Goal: Information Seeking & Learning: Learn about a topic

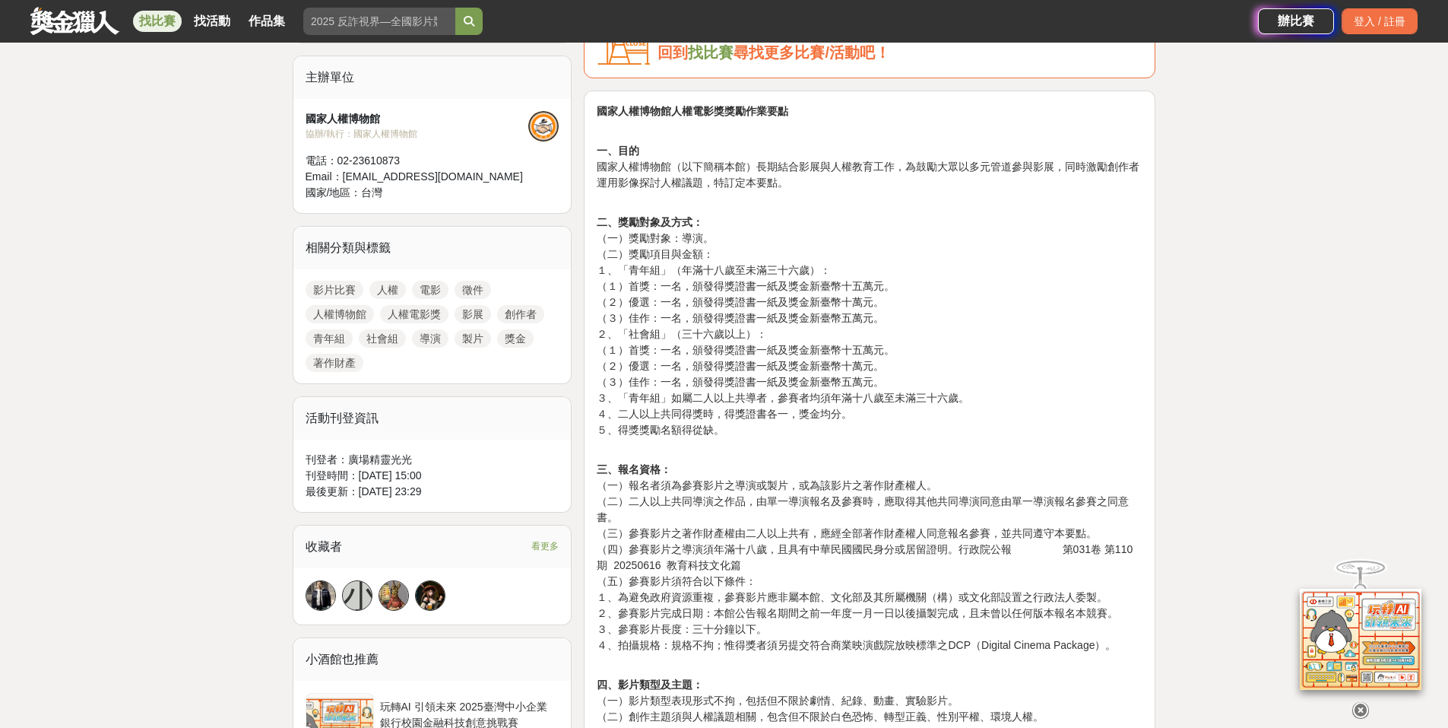
scroll to position [633, 0]
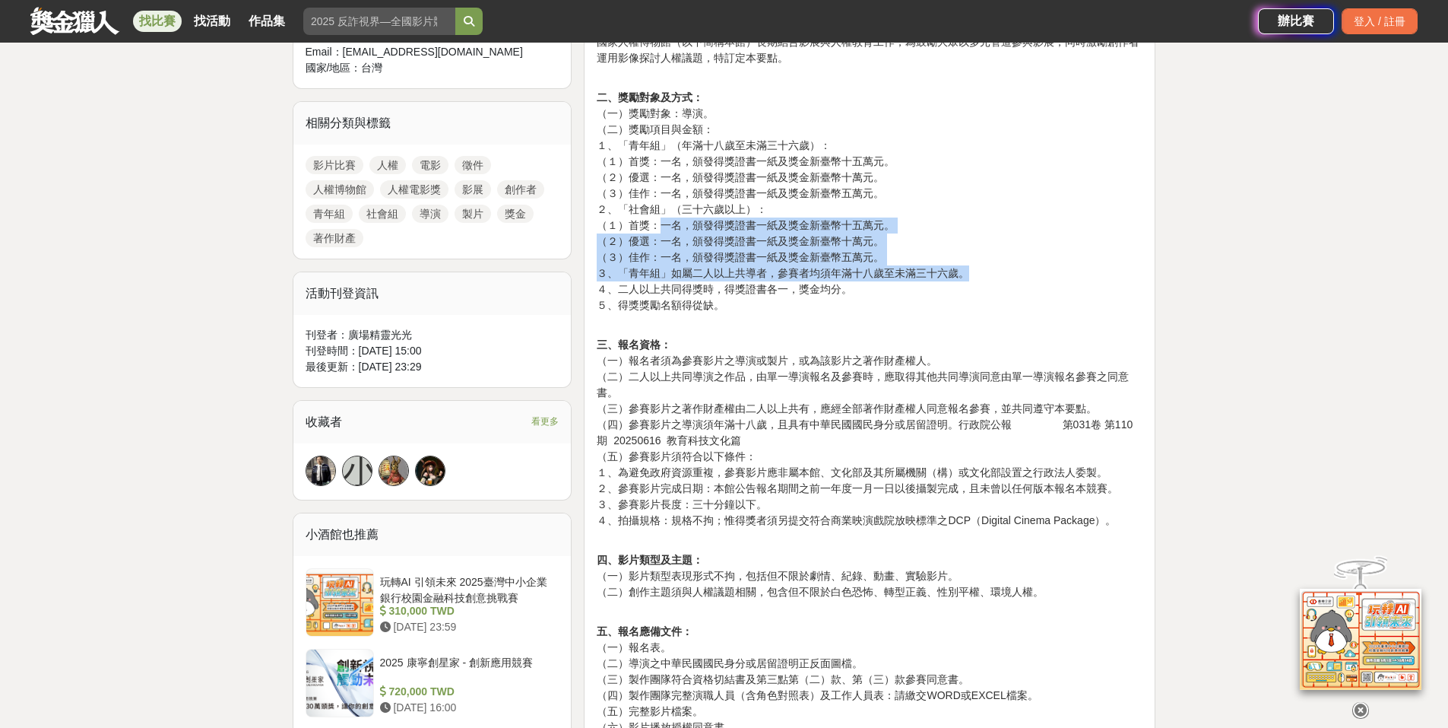
drag, startPoint x: 656, startPoint y: 228, endPoint x: 962, endPoint y: 265, distance: 307.9
click at [962, 265] on p "二、獎勵對象及方式： （一）獎勵對象：導演。 （二）獎勵項目與金額： １、「青年組」（年滿十八歲至未滿三十六歲）： （１）首獎：一名，頒發得獎證書一紙及獎金新…" at bounding box center [870, 210] width 546 height 240
drag, startPoint x: 620, startPoint y: 225, endPoint x: 893, endPoint y: 257, distance: 275.6
click at [893, 257] on p "二、獎勵對象及方式： （一）獎勵對象：導演。 （二）獎勵項目與金額： １、「青年組」（年滿十八歲至未滿三十六歲）： （１）首獎：一名，頒發得獎證書一紙及獎金新…" at bounding box center [870, 210] width 546 height 240
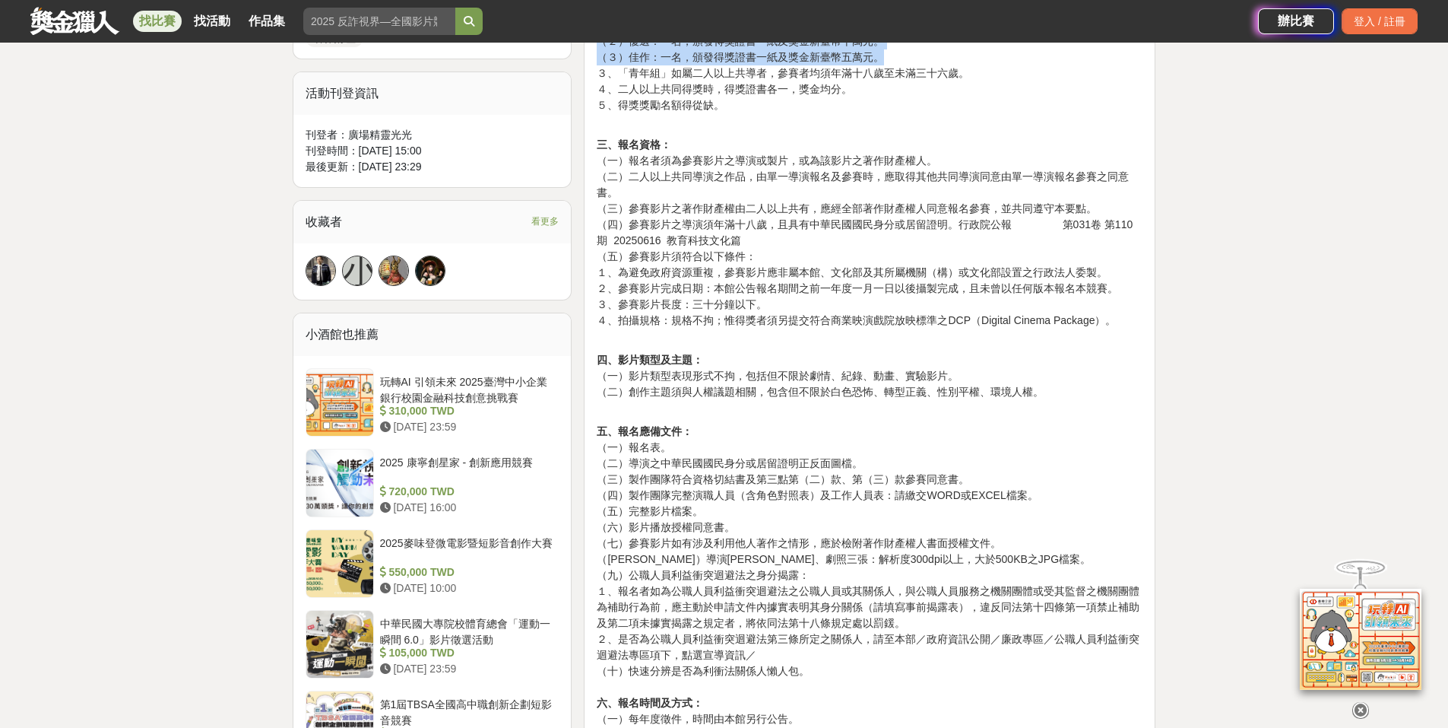
scroll to position [887, 0]
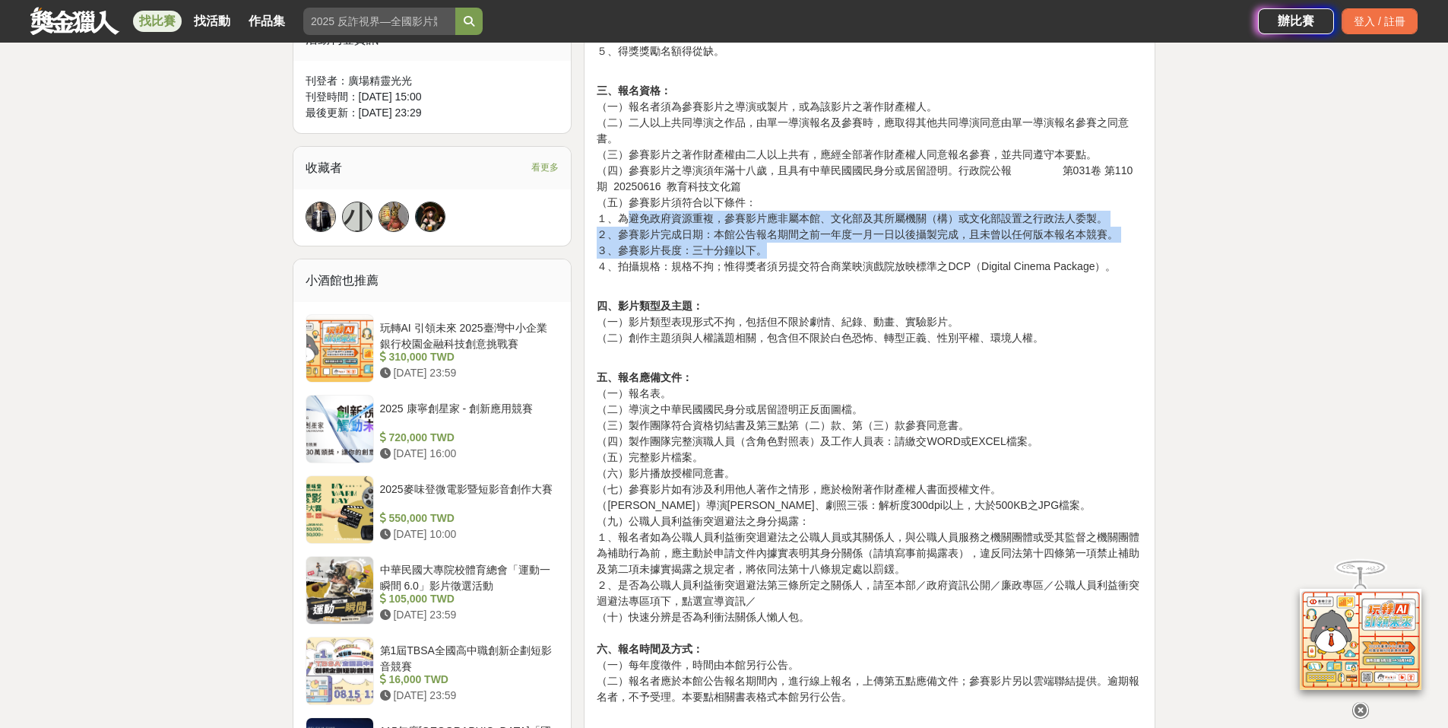
drag, startPoint x: 634, startPoint y: 217, endPoint x: 1044, endPoint y: 247, distance: 410.9
click at [1044, 247] on p "三、報名資格： （一）報名者須為參賽影片之導演或製片，或為該影片之著作財產權人。 （二）二人以上共同導演之作品，由單一導演報名及參賽時，應取得其他共同導演同意…" at bounding box center [870, 187] width 546 height 208
drag, startPoint x: 747, startPoint y: 219, endPoint x: 1120, endPoint y: 249, distance: 373.7
click at [1120, 249] on p "三、報名資格： （一）報名者須為參賽影片之導演或製片，或為該影片之著作財產權人。 （二）二人以上共同導演之作品，由單一導演報名及參賽時，應取得其他共同導演同意…" at bounding box center [870, 187] width 546 height 208
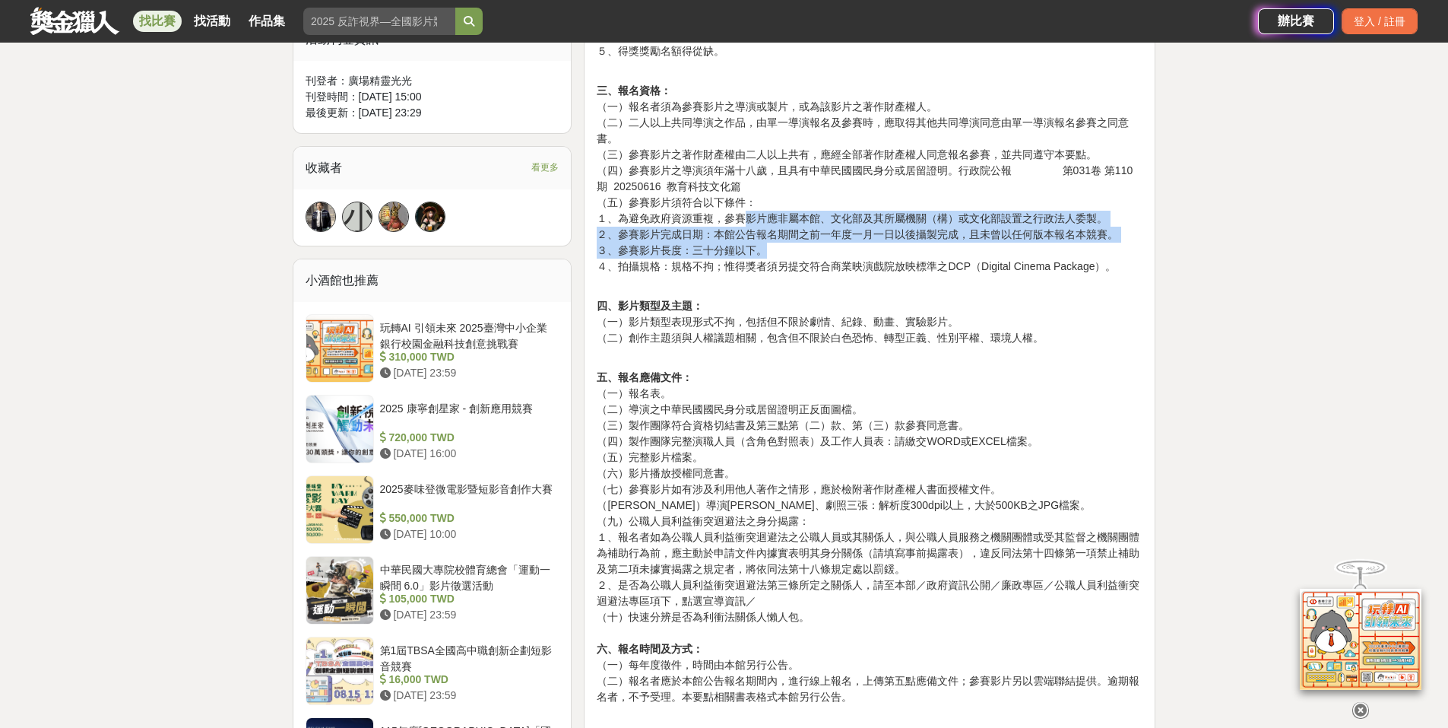
click at [1120, 249] on p "三、報名資格： （一）報名者須為參賽影片之導演或製片，或為該影片之著作財產權人。 （二）二人以上共同導演之作品，由單一導演報名及參賽時，應取得其他共同導演同意…" at bounding box center [870, 187] width 546 height 208
drag, startPoint x: 1017, startPoint y: 225, endPoint x: 1096, endPoint y: 253, distance: 83.9
click at [1096, 253] on p "三、報名資格： （一）報名者須為參賽影片之導演或製片，或為該影片之著作財產權人。 （二）二人以上共同導演之作品，由單一導演報名及參賽時，應取得其他共同導演同意…" at bounding box center [870, 187] width 546 height 208
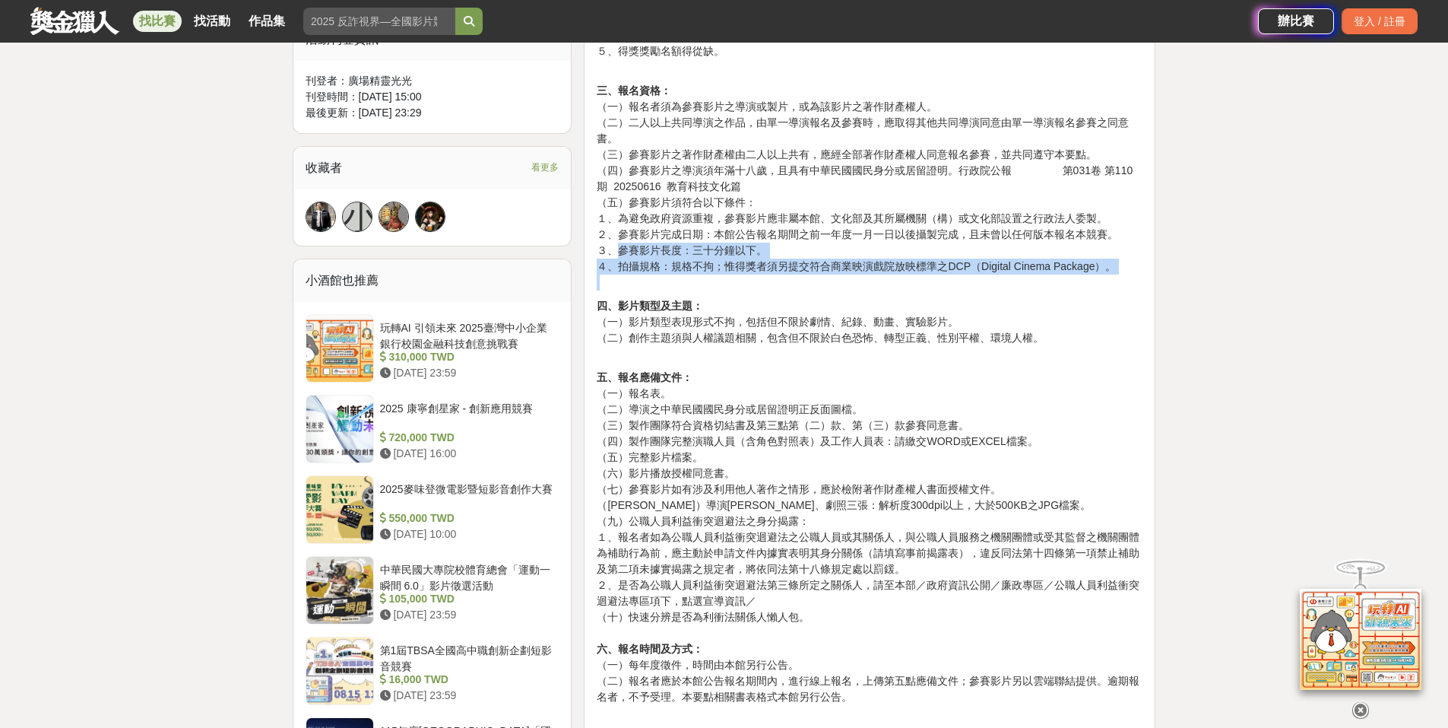
drag, startPoint x: 620, startPoint y: 249, endPoint x: 1108, endPoint y: 280, distance: 488.3
click at [1108, 280] on p "三、報名資格： （一）報名者須為參賽影片之導演或製片，或為該影片之著作財產權人。 （二）二人以上共同導演之作品，由單一導演報名及參賽時，應取得其他共同導演同意…" at bounding box center [870, 187] width 546 height 208
drag, startPoint x: 687, startPoint y: 259, endPoint x: 1149, endPoint y: 301, distance: 464.2
click at [1149, 301] on div "國家人權博物館人權電影獎獎勵作業要點 一、目的 國家人權博物館（以下簡稱本館）長期結合影展與人權教育工作，為鼓勵大眾以多元管道參與影展，同時激勵創作者運用影像…" at bounding box center [870, 633] width 572 height 1842
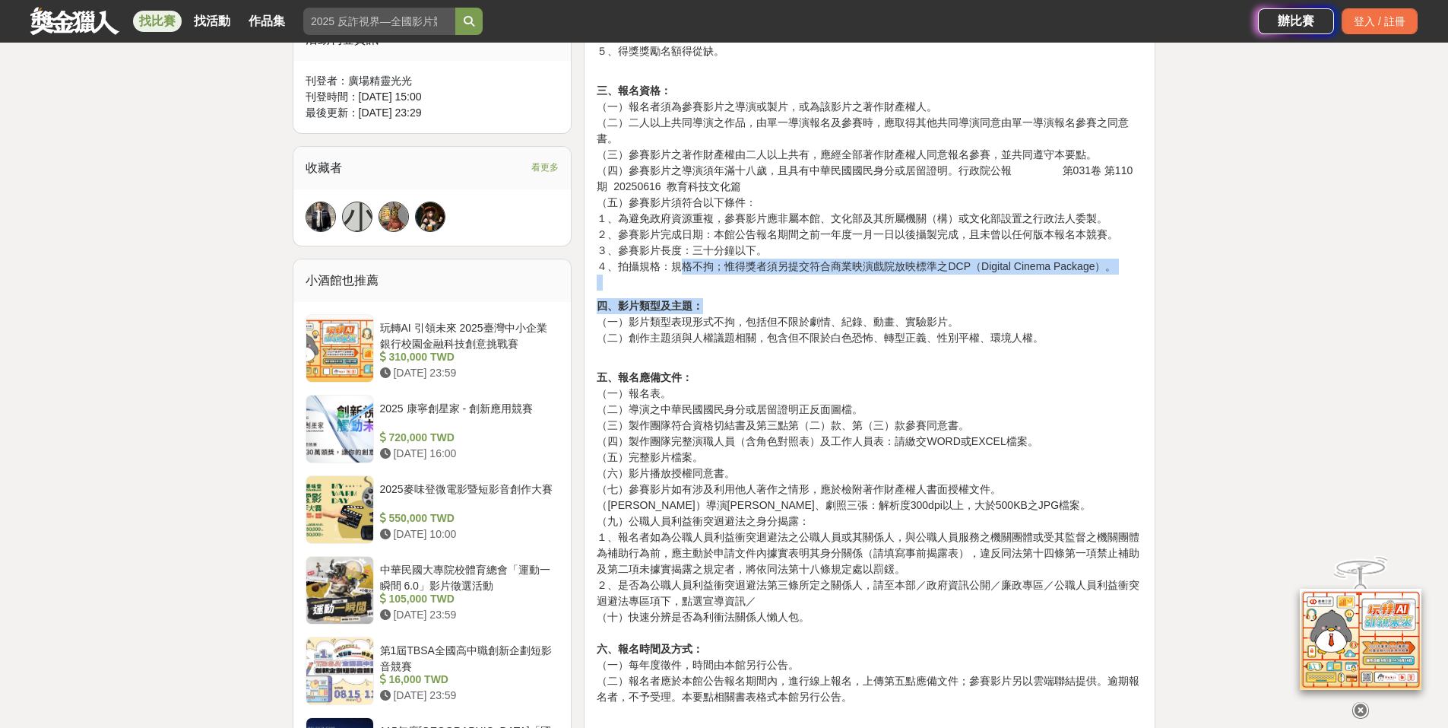
click at [1149, 301] on div "國家人權博物館人權電影獎獎勵作業要點 一、目的 國家人權博物館（以下簡稱本館）長期結合影展與人權教育工作，為鼓勵大眾以多元管道參與影展，同時激勵創作者運用影像…" at bounding box center [870, 633] width 572 height 1842
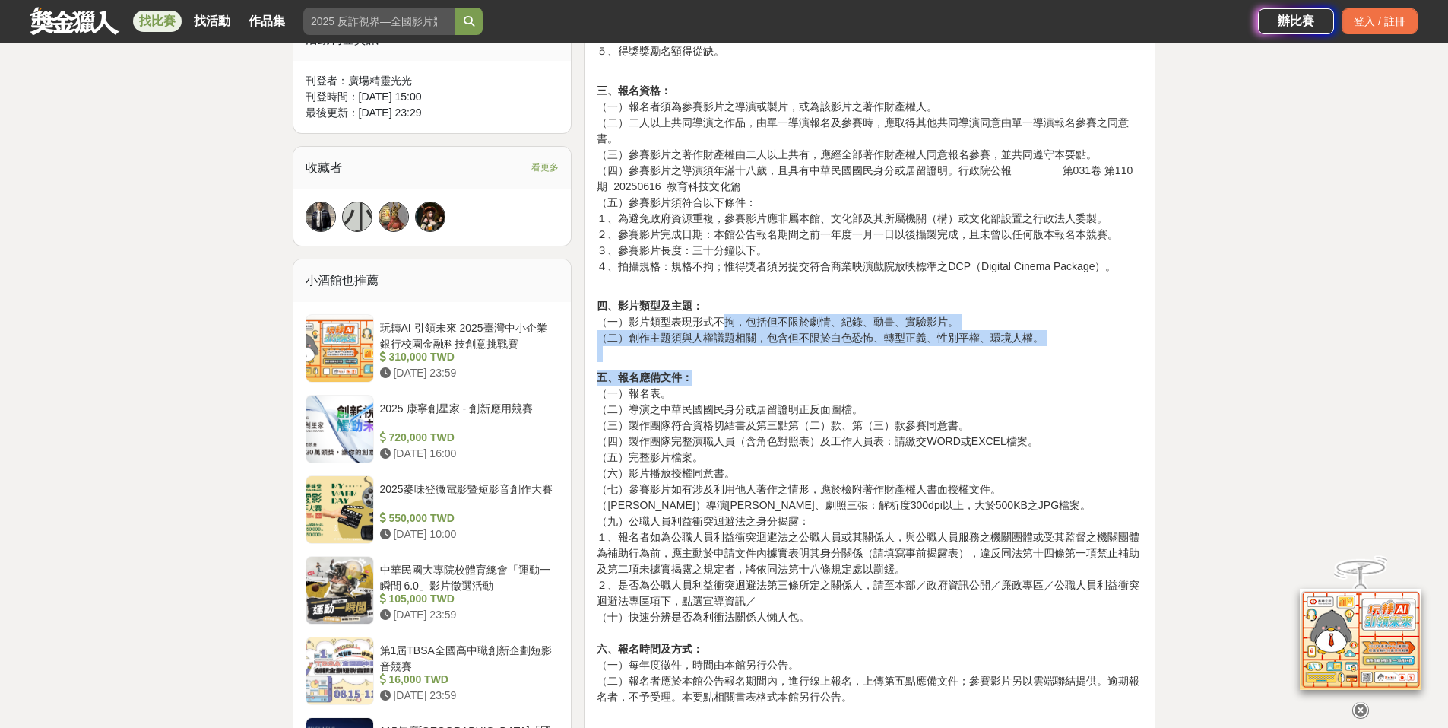
drag, startPoint x: 722, startPoint y: 314, endPoint x: 1121, endPoint y: 372, distance: 404.1
click at [1121, 372] on div "國家人權博物館人權電影獎獎勵作業要點 一、目的 國家人權博物館（以下簡稱本館）長期結合影展與人權教育工作，為鼓勵大眾以多元管道參與影展，同時激勵創作者運用影像…" at bounding box center [870, 629] width 546 height 1808
click at [1121, 372] on p "五、報名應備文件： （一）報名表。 （二）導演之中華民國國民身分或居留證明正反面圖檔。 （三）製作團隊符合資格切結書及第三點第（二）款、第（三）款參賽同意書。…" at bounding box center [870, 545] width 546 height 351
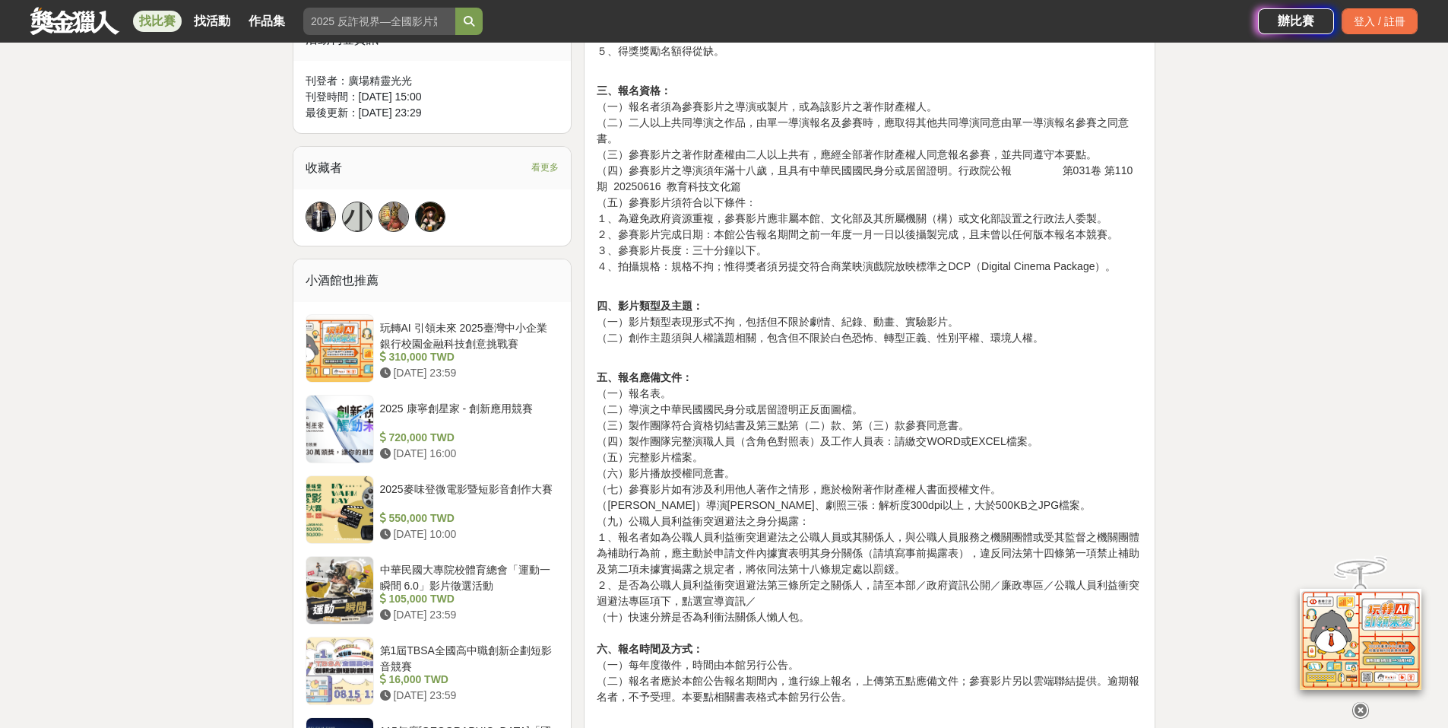
scroll to position [1014, 0]
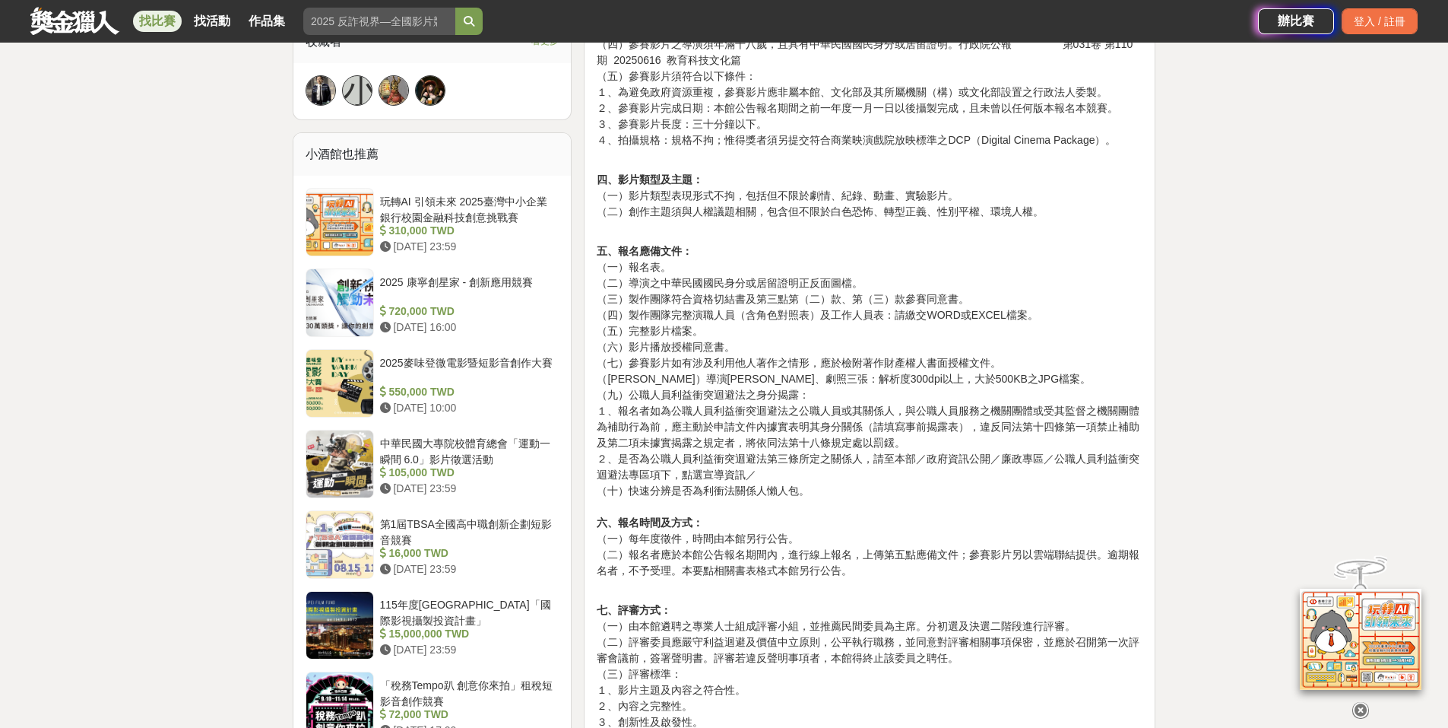
click at [1359, 703] on icon at bounding box center [1361, 710] width 17 height 17
click at [1359, 703] on div "大家都在看 2025國泰卓越獎助計畫 [DATE] 17:00 2025 康寧創星家 - 創新應用競賽 [DATE] 16:00 翻玩臺味好乳力-全國短影音創…" at bounding box center [724, 534] width 1448 height 2946
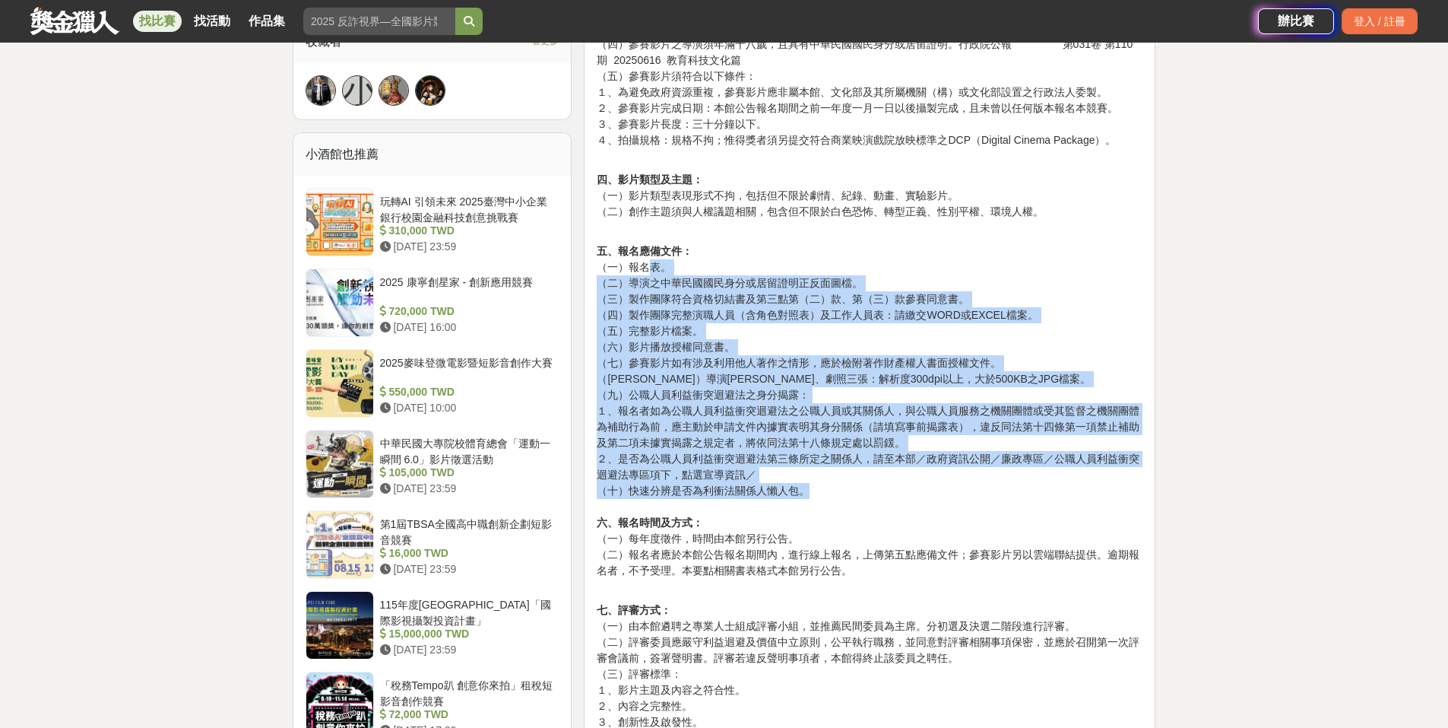
drag, startPoint x: 651, startPoint y: 273, endPoint x: 1130, endPoint y: 495, distance: 528.0
click at [1130, 495] on p "五、報名應備文件： （一）報名表。 （二）導演之中華民國國民身分或居留證明正反面圖檔。 （三）製作團隊符合資格切結書及第三點第（二）款、第（三）款參賽同意書。…" at bounding box center [870, 418] width 546 height 351
click at [1128, 496] on p "五、報名應備文件： （一）報名表。 （二）導演之中華民國國民身分或居留證明正反面圖檔。 （三）製作團隊符合資格切結書及第三點第（二）款、第（三）款參賽同意書。…" at bounding box center [870, 418] width 546 height 351
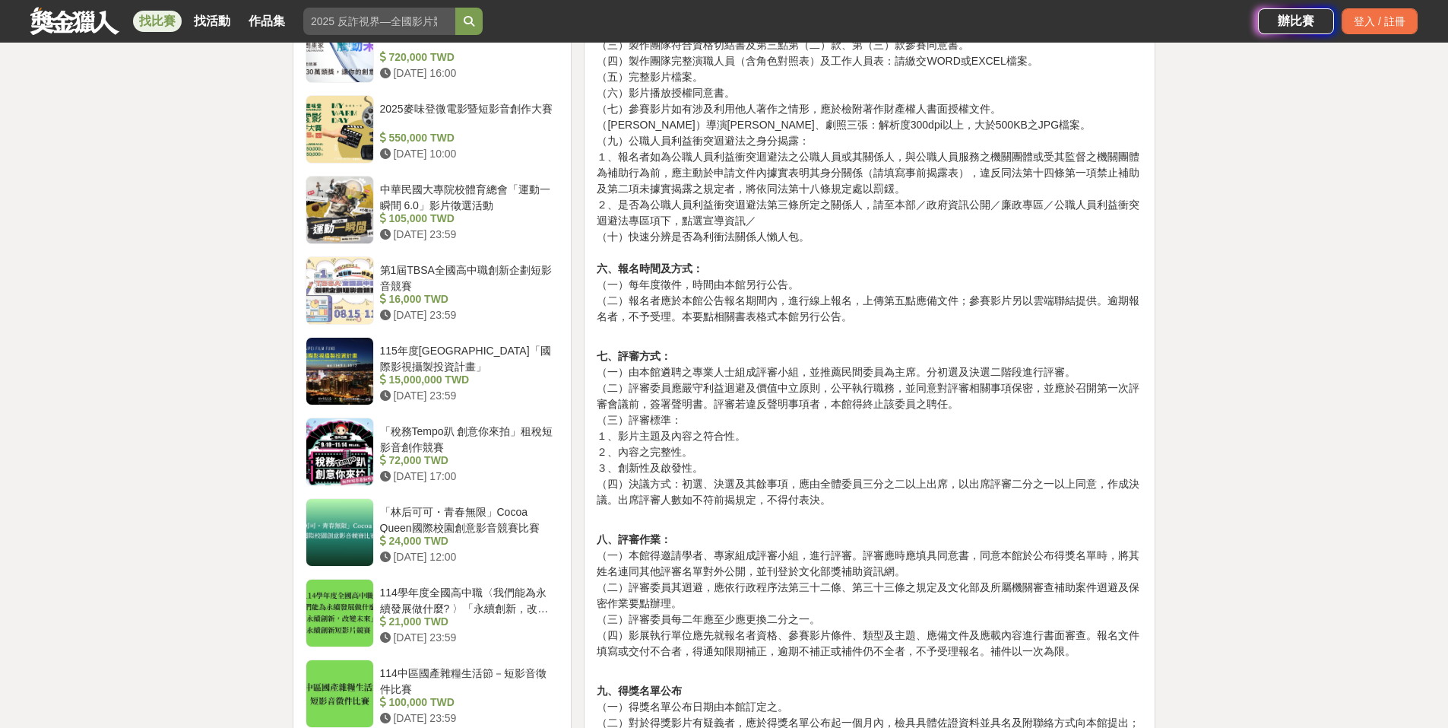
scroll to position [1394, 0]
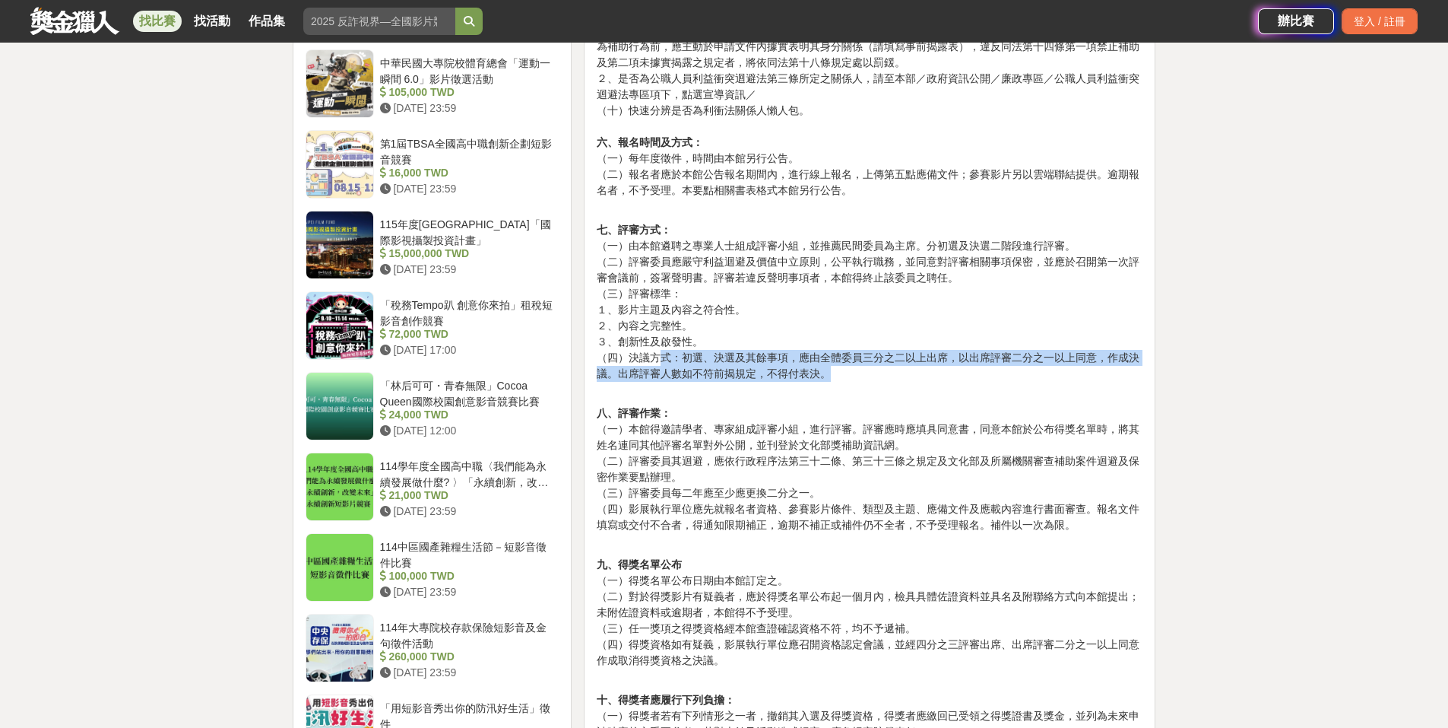
drag, startPoint x: 662, startPoint y: 358, endPoint x: 969, endPoint y: 374, distance: 307.6
click at [969, 374] on p "七、評審方式： （一）由本館遴聘之專業人士組成評審小組，並推薦民間委員為主席。分初選及決選二階段進行評審。 （二）評審委員應嚴守利益迴避及價值中立原則，公平執…" at bounding box center [870, 310] width 546 height 176
drag, startPoint x: 693, startPoint y: 359, endPoint x: 1042, endPoint y: 385, distance: 350.0
click at [1042, 385] on p "七、評審方式： （一）由本館遴聘之專業人士組成評審小組，並推薦民間委員為主席。分初選及決選二階段進行評審。 （二）評審委員應嚴守利益迴避及價值中立原則，公平執…" at bounding box center [870, 310] width 546 height 176
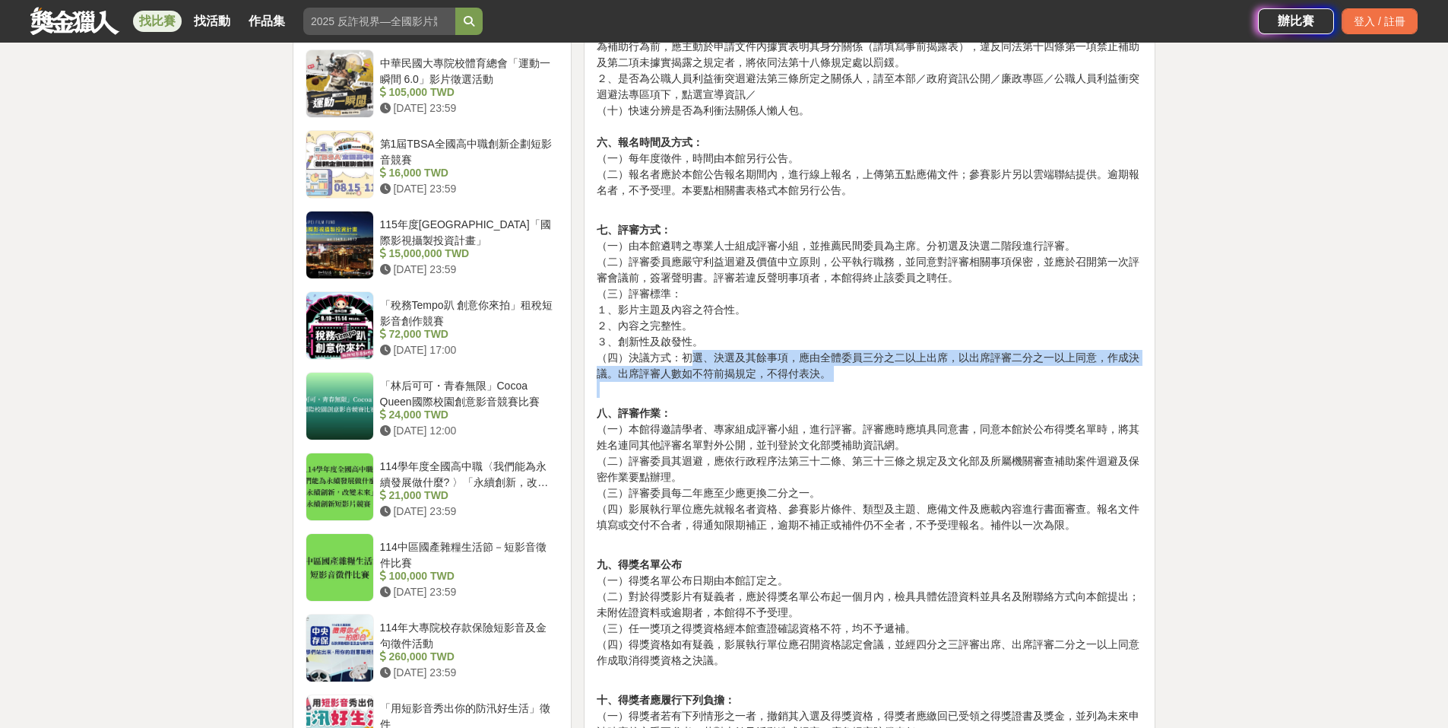
click at [1042, 385] on p "七、評審方式： （一）由本館遴聘之專業人士組成評審小組，並推薦民間委員為主席。分初選及決選二階段進行評審。 （二）評審委員應嚴守利益迴避及價值中立原則，公平執…" at bounding box center [870, 310] width 546 height 176
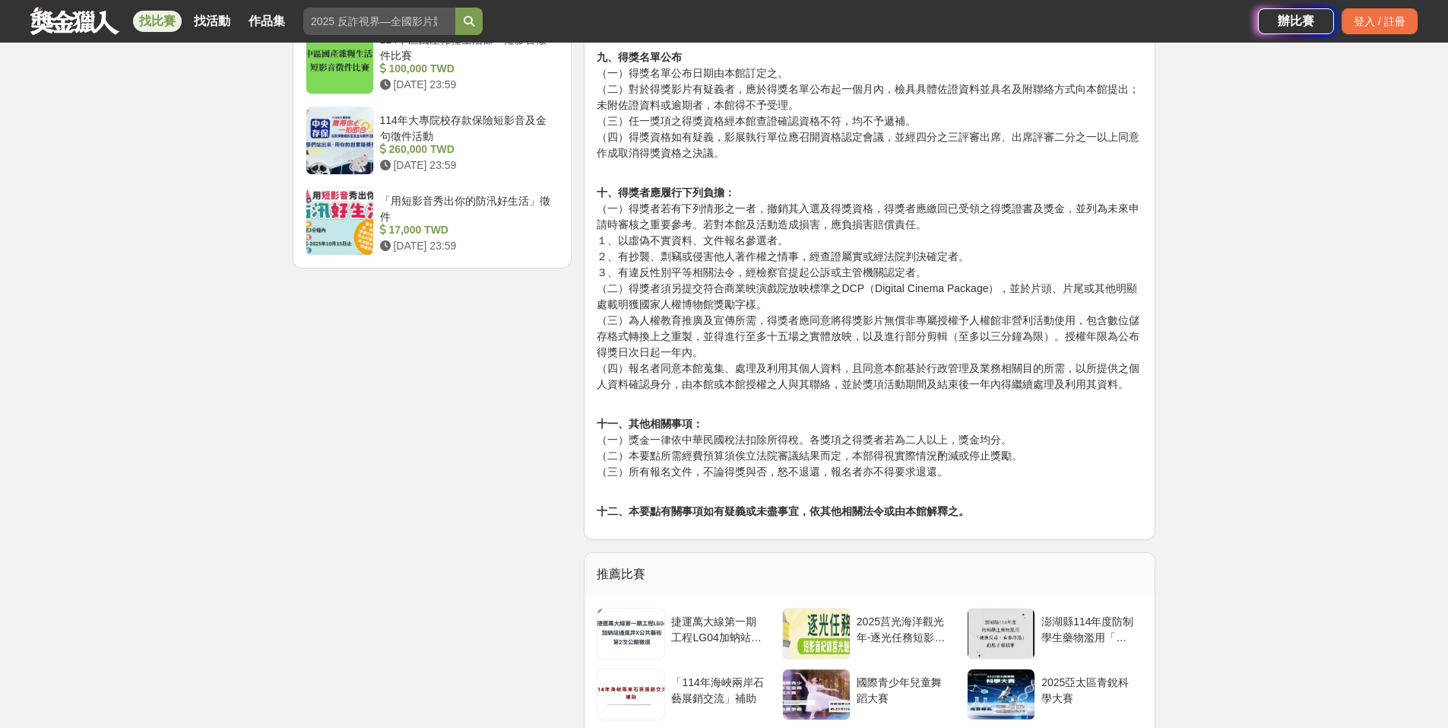
scroll to position [1774, 0]
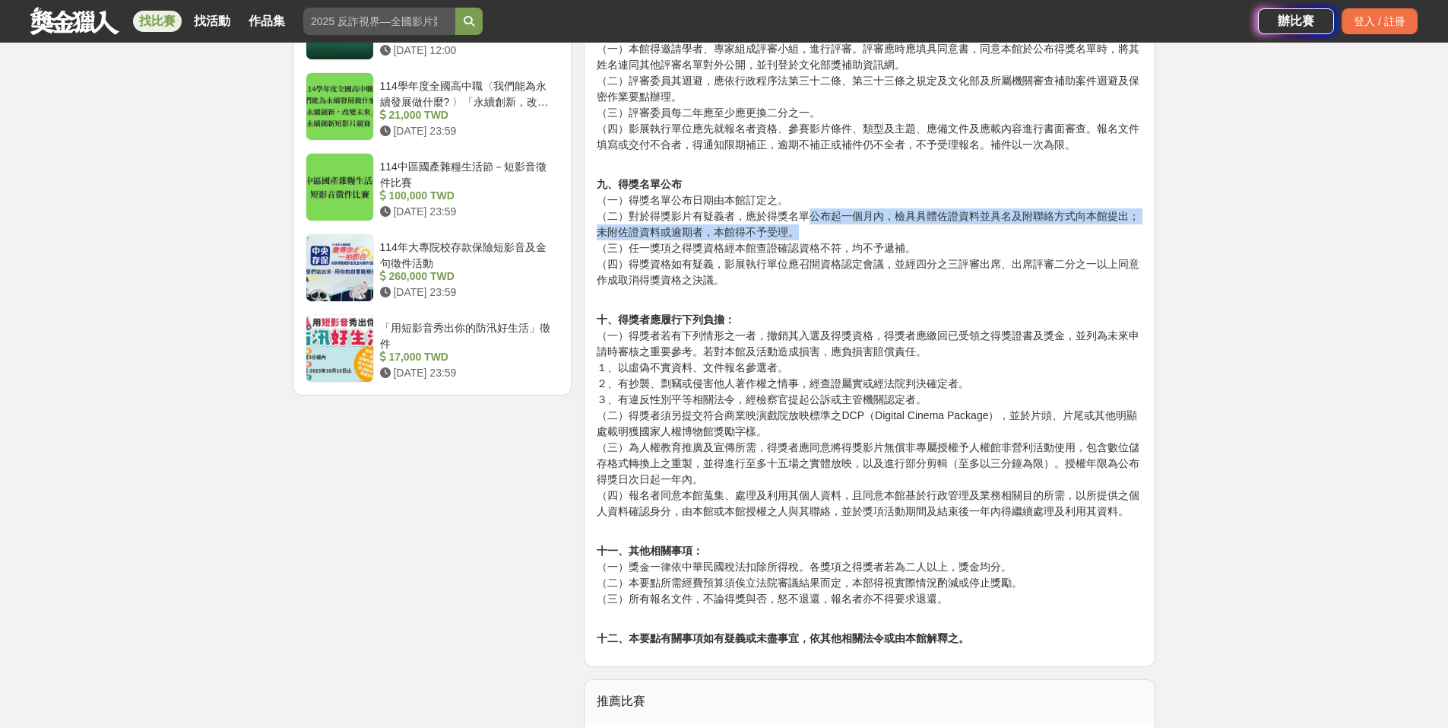
drag, startPoint x: 813, startPoint y: 211, endPoint x: 1046, endPoint y: 238, distance: 235.0
click at [1046, 238] on p "九、得獎名單公布 （一）得獎名單公布日期由本館訂定之。 （二）對於得獎影片有疑義者，應於得獎名單公布起一個月內，檢具具體佐證資料並具名及附聯絡方式向本館提出；…" at bounding box center [870, 240] width 546 height 128
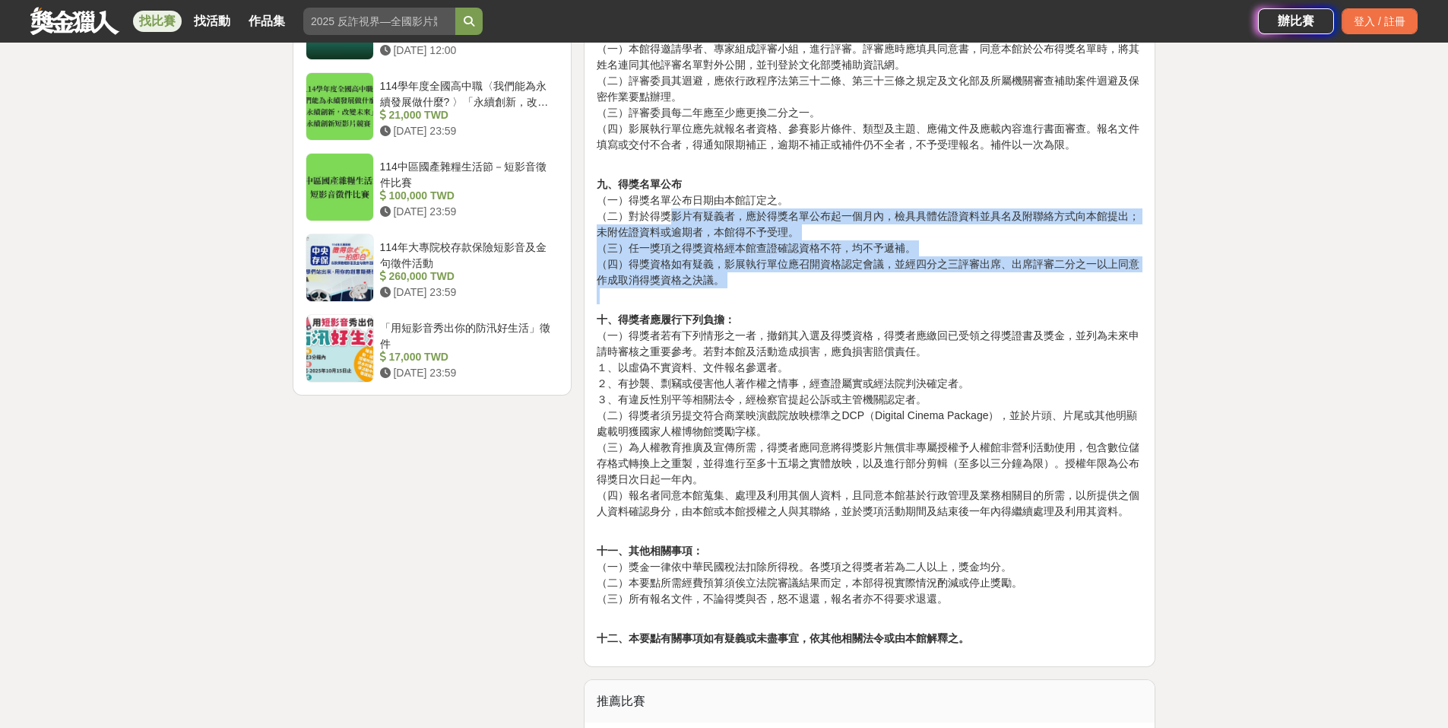
drag, startPoint x: 670, startPoint y: 220, endPoint x: 861, endPoint y: 298, distance: 207.0
click at [861, 298] on p "九、得獎名單公布 （一）得獎名單公布日期由本館訂定之。 （二）對於得獎影片有疑義者，應於得獎名單公布起一個月內，檢具具體佐證資料並具名及附聯絡方式向本館提出；…" at bounding box center [870, 240] width 546 height 128
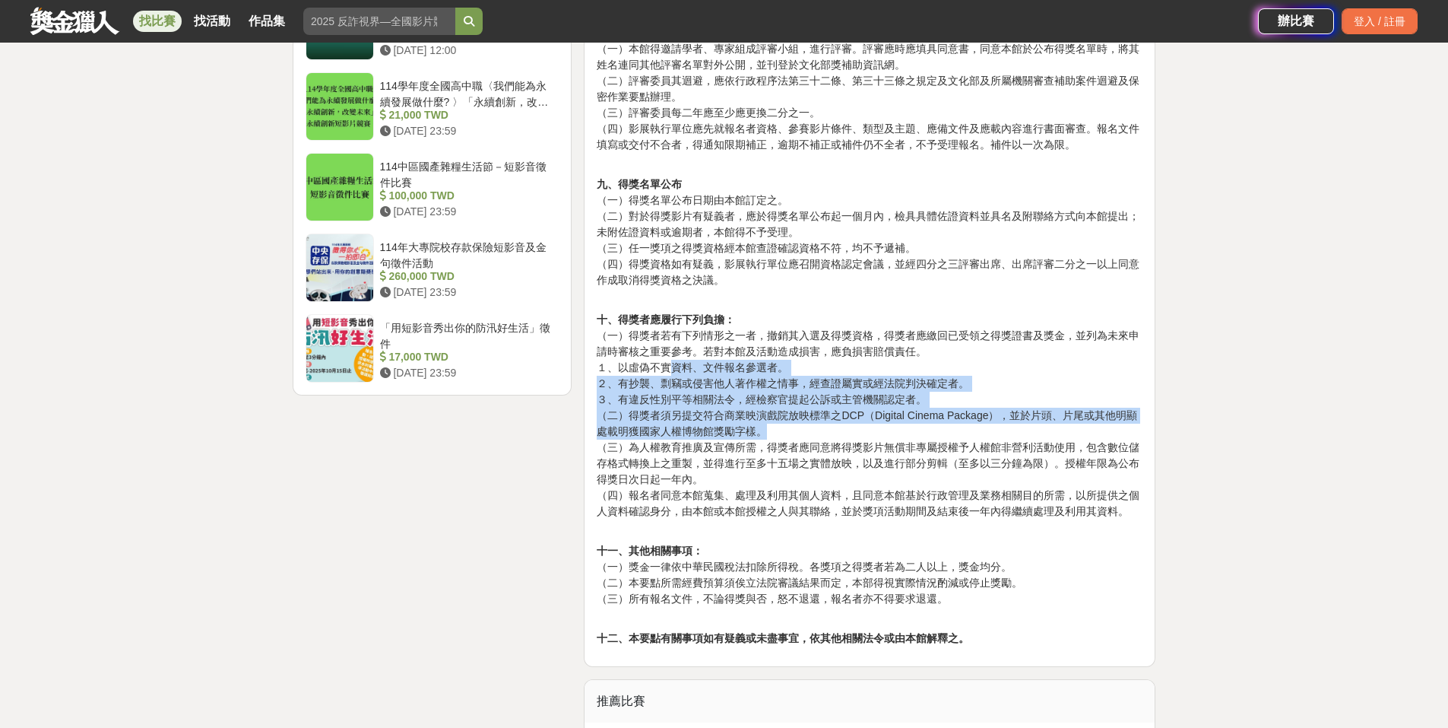
drag, startPoint x: 668, startPoint y: 373, endPoint x: 1007, endPoint y: 436, distance: 344.9
click at [1007, 436] on p "十、得獎者應履行下列負擔： （一）得獎者若有下列情形之一者，撤銷其入選及得獎資格，得獎者應繳回已受領之得獎證書及獎金，並列為未來申請時審核之重要參考。若對本館…" at bounding box center [870, 424] width 546 height 224
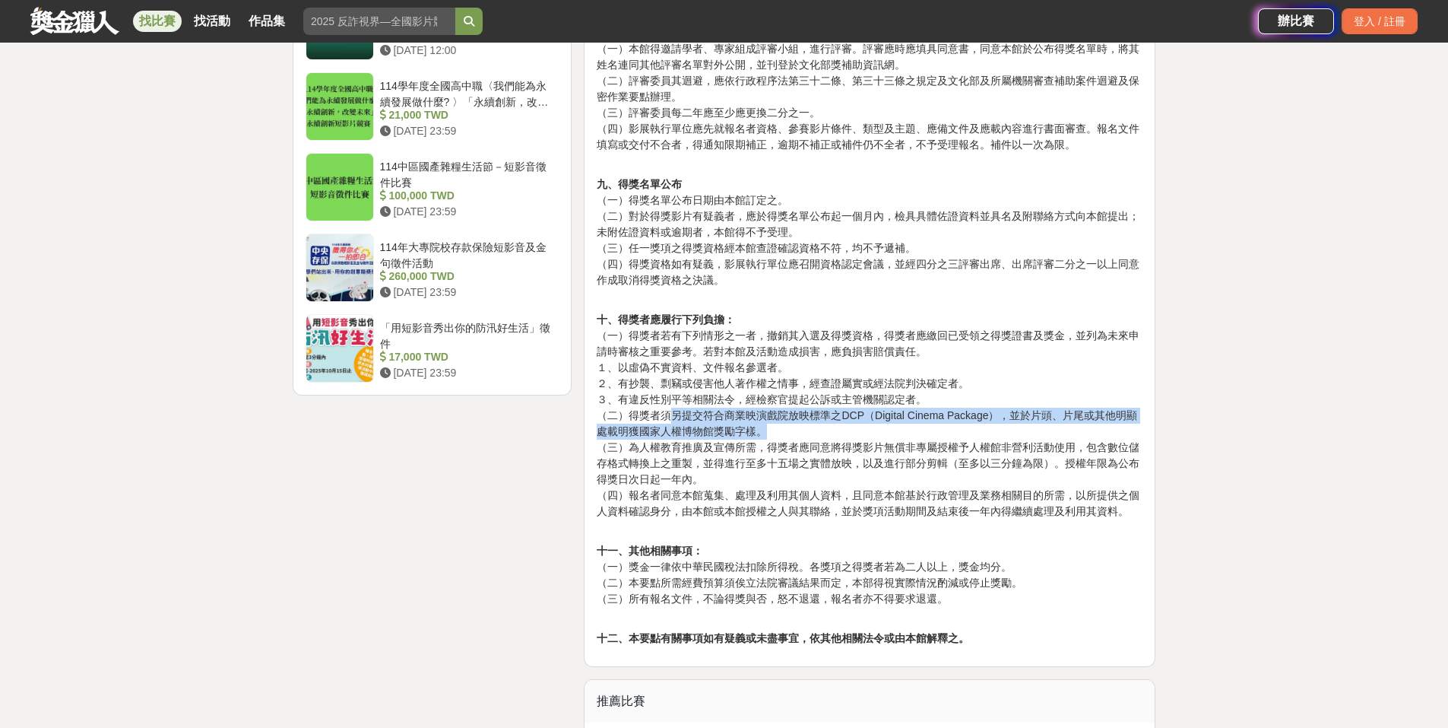
drag, startPoint x: 690, startPoint y: 418, endPoint x: 1010, endPoint y: 429, distance: 319.5
click at [1010, 429] on p "十、得獎者應履行下列負擔： （一）得獎者若有下列情形之一者，撤銷其入選及得獎資格，得獎者應繳回已受領之得獎證書及獎金，並列為未來申請時審核之重要參考。若對本館…" at bounding box center [870, 424] width 546 height 224
drag, startPoint x: 627, startPoint y: 409, endPoint x: 881, endPoint y: 432, distance: 255.7
click at [881, 432] on p "十、得獎者應履行下列負擔： （一）得獎者若有下列情形之一者，撤銷其入選及得獎資格，得獎者應繳回已受領之得獎證書及獎金，並列為未來申請時審核之重要參考。若對本館…" at bounding box center [870, 424] width 546 height 224
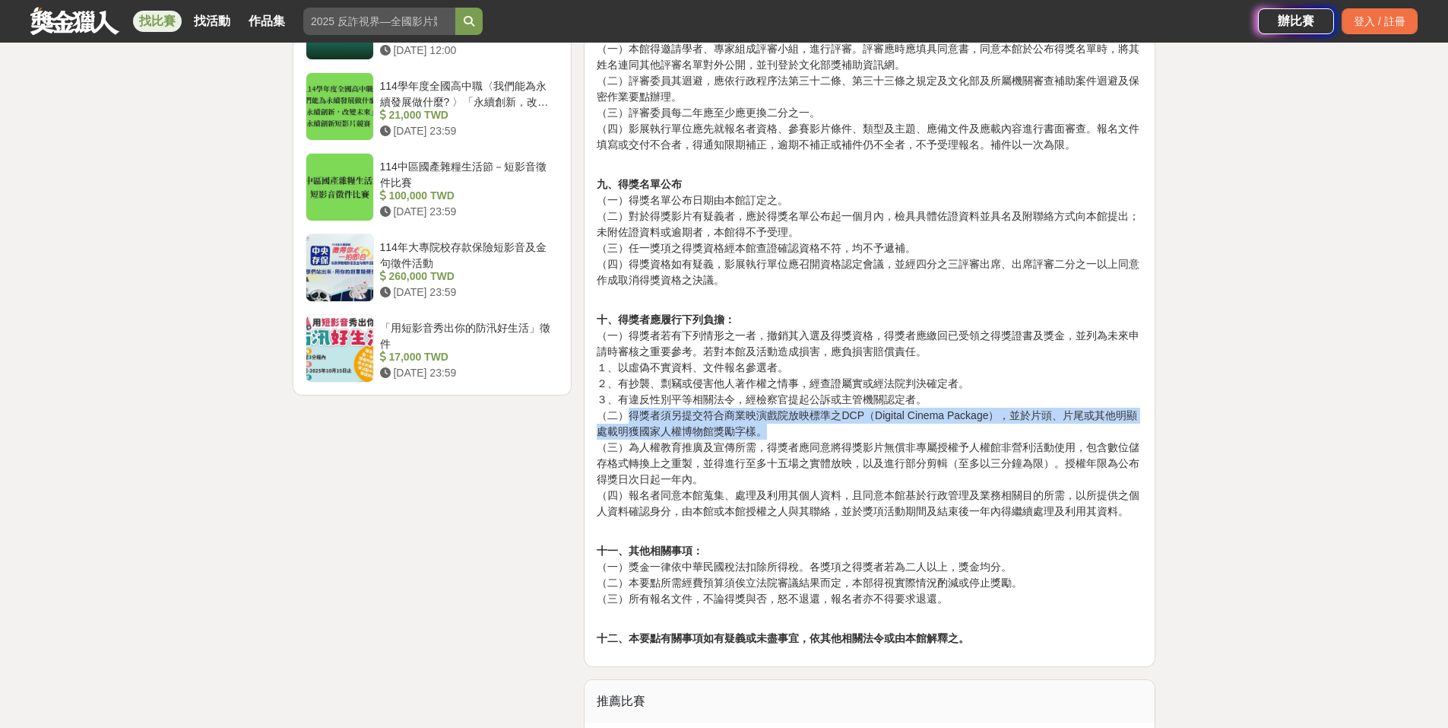
click at [880, 433] on p "十、得獎者應履行下列負擔： （一）得獎者若有下列情形之一者，撤銷其入選及得獎資格，得獎者應繳回已受領之得獎證書及獎金，並列為未來申請時審核之重要參考。若對本館…" at bounding box center [870, 424] width 546 height 224
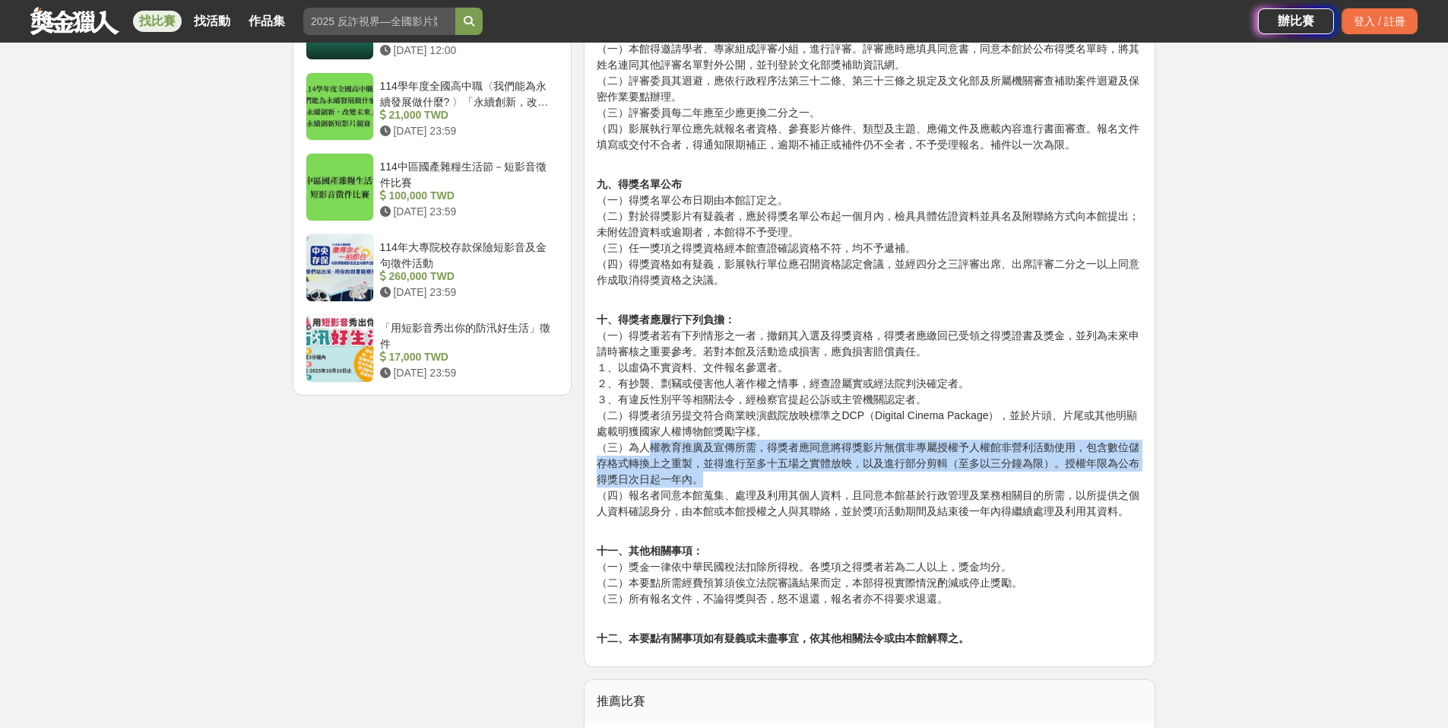
drag, startPoint x: 648, startPoint y: 448, endPoint x: 1106, endPoint y: 477, distance: 458.6
click at [1106, 477] on p "十、得獎者應履行下列負擔： （一）得獎者若有下列情形之一者，撤銷其入選及得獎資格，得獎者應繳回已受領之得獎證書及獎金，並列為未來申請時審核之重要參考。若對本館…" at bounding box center [870, 424] width 546 height 224
click at [1105, 477] on p "十、得獎者應履行下列負擔： （一）得獎者若有下列情形之一者，撤銷其入選及得獎資格，得獎者應繳回已受領之得獎證書及獎金，並列為未來申請時審核之重要參考。若對本館…" at bounding box center [870, 424] width 546 height 224
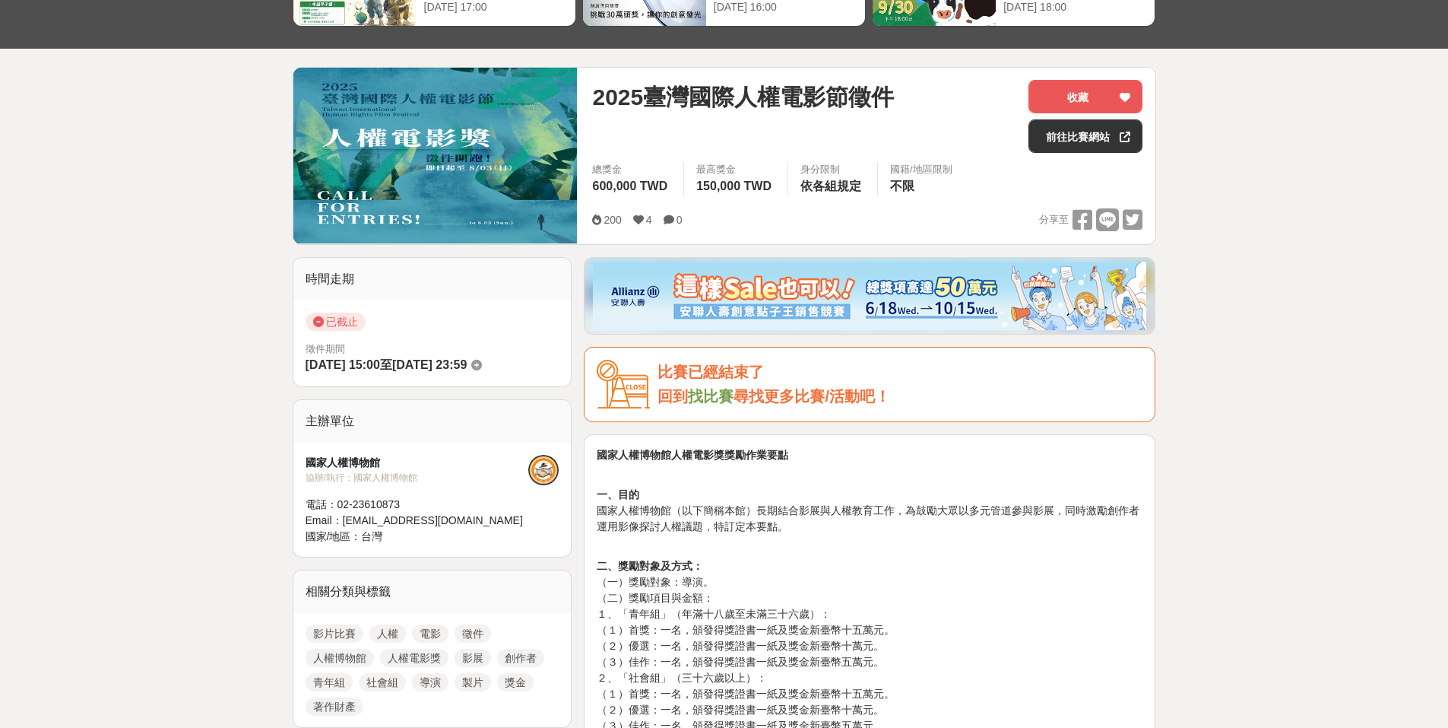
scroll to position [0, 0]
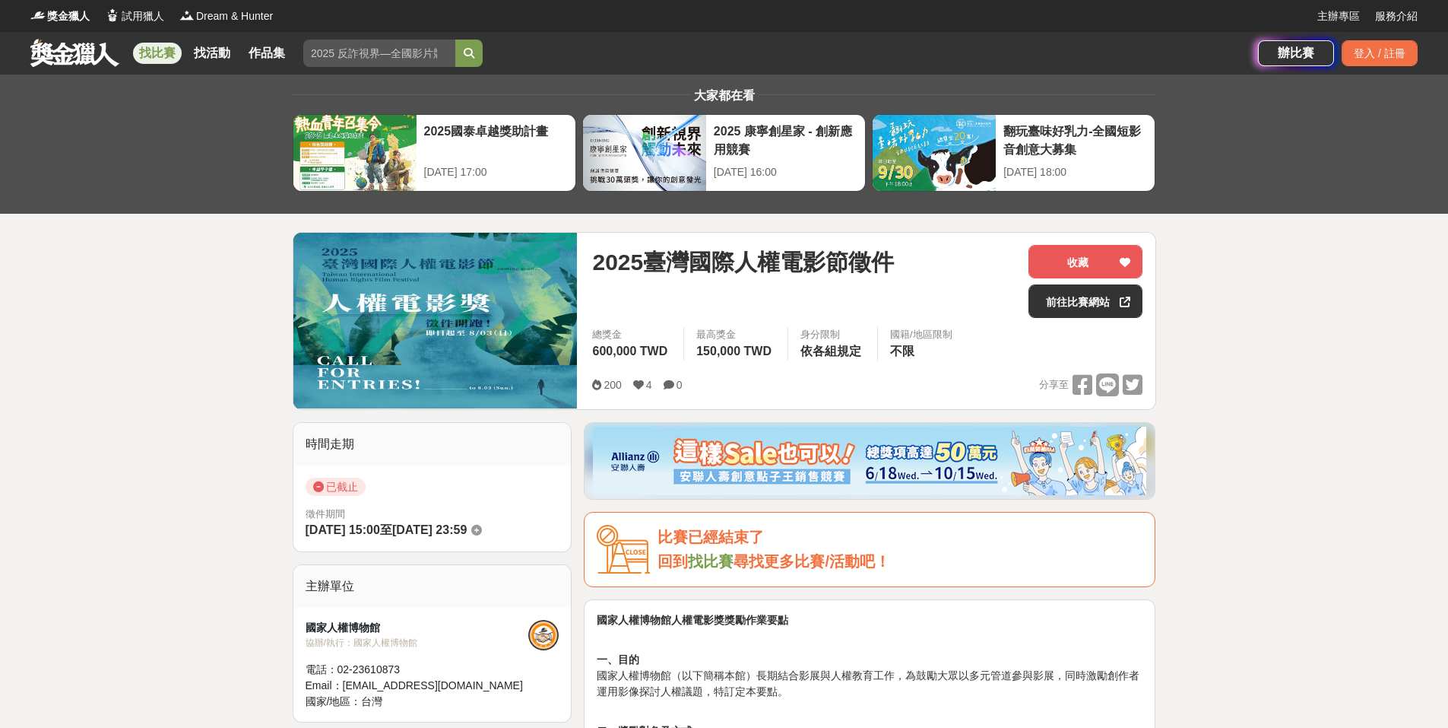
click at [144, 56] on link "找比賽" at bounding box center [157, 53] width 49 height 21
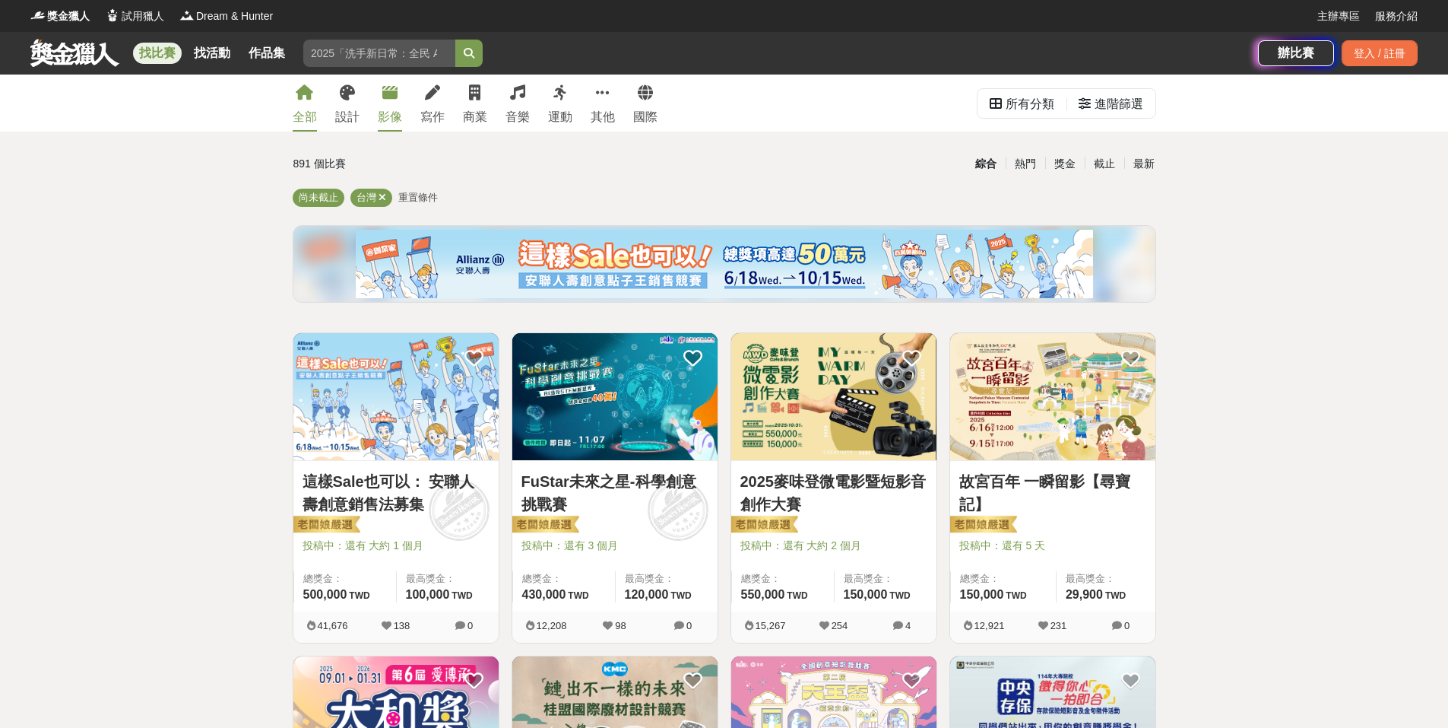
click at [388, 116] on div "影像" at bounding box center [390, 117] width 24 height 18
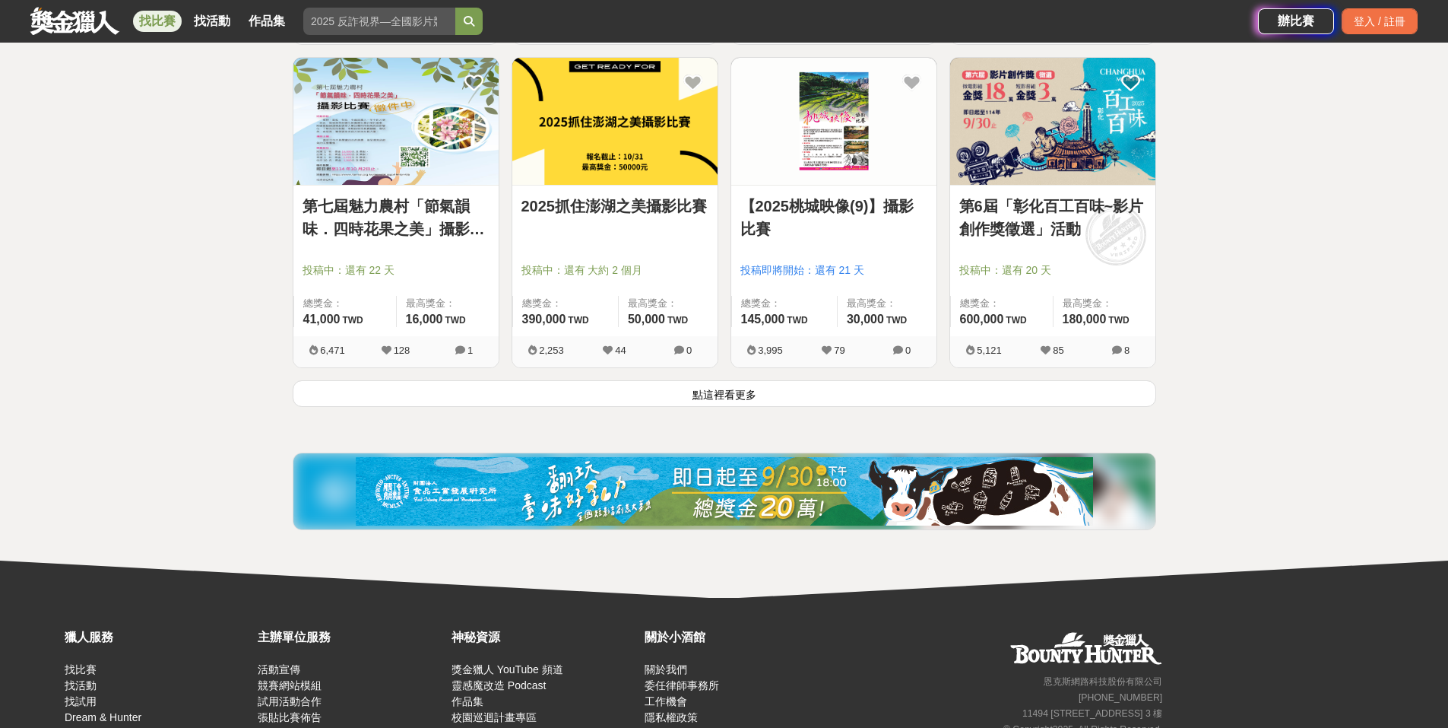
scroll to position [1901, 0]
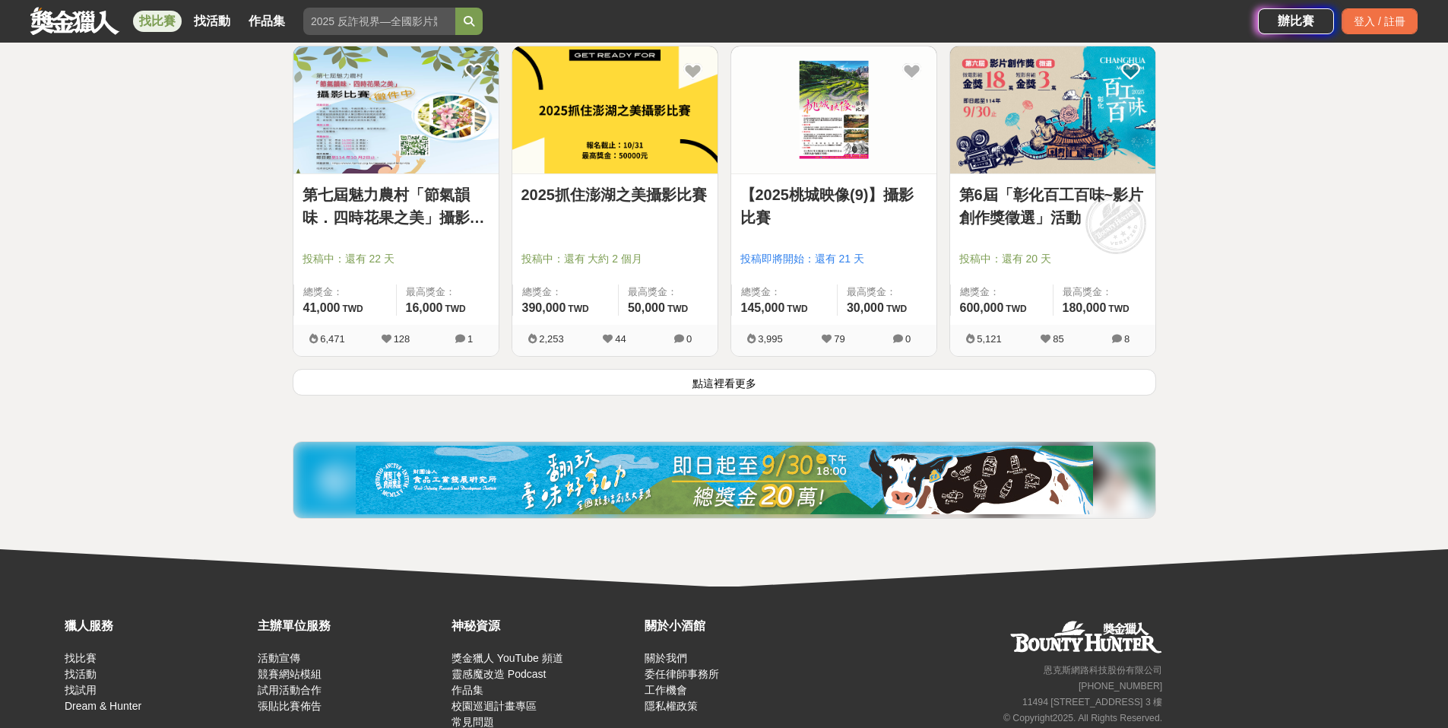
click at [786, 383] on button "點這裡看更多" at bounding box center [725, 382] width 864 height 27
